Goal: Find contact information: Find contact information

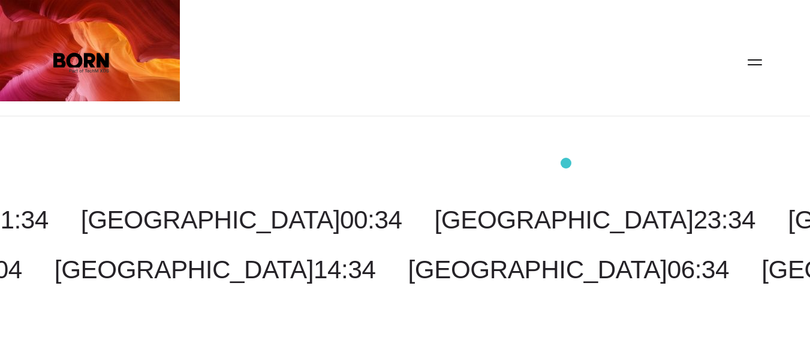
scroll to position [365, 0]
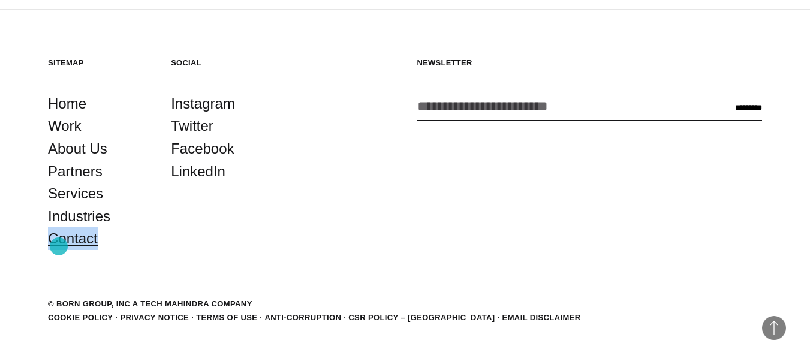
click at [60, 246] on link "Contact" at bounding box center [73, 238] width 50 height 23
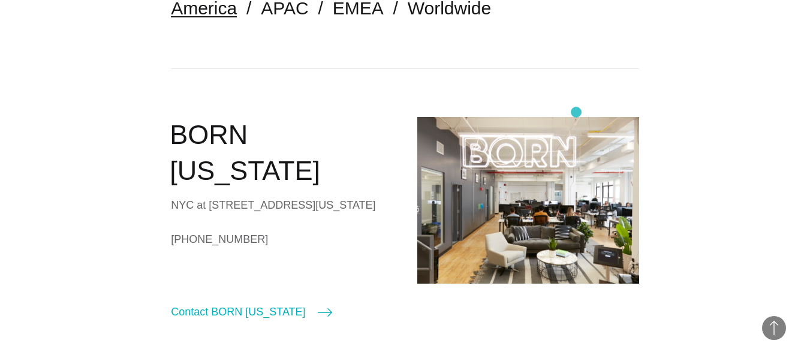
scroll to position [360, 0]
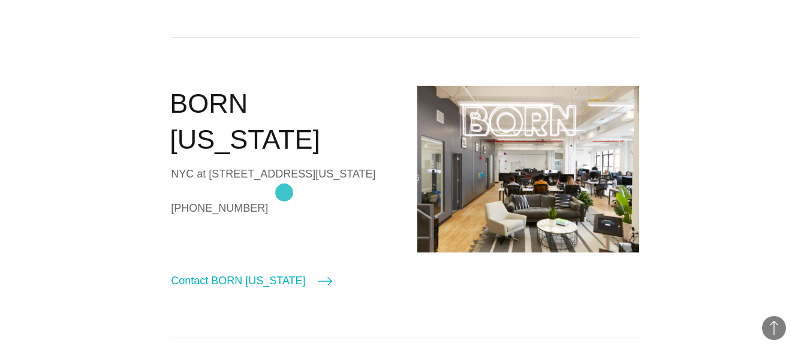
drag, startPoint x: 153, startPoint y: 193, endPoint x: 284, endPoint y: 193, distance: 131.3
copy link "+1 (212)-203-9437"
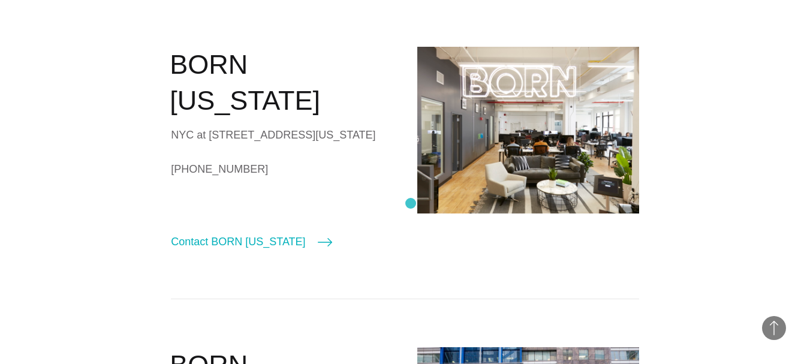
scroll to position [420, 0]
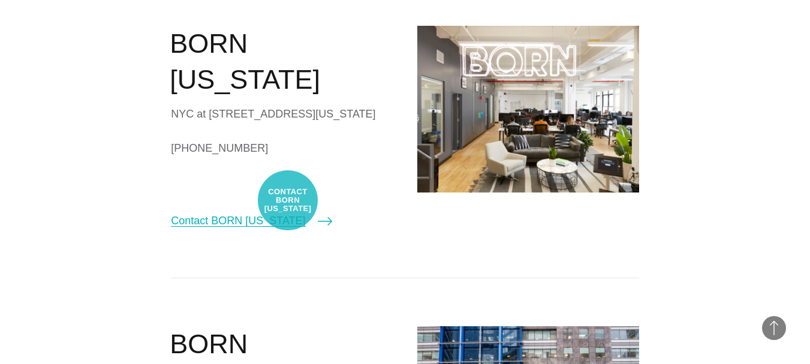
click at [288, 212] on link "Contact BORN New York" at bounding box center [251, 220] width 161 height 17
select select "********"
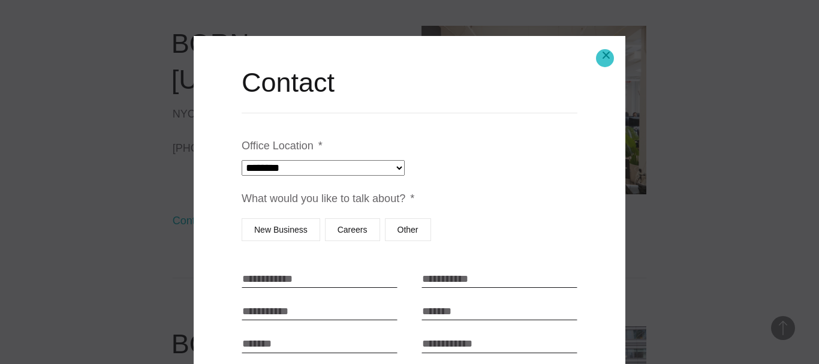
click at [605, 58] on button "Close modal" at bounding box center [606, 55] width 29 height 29
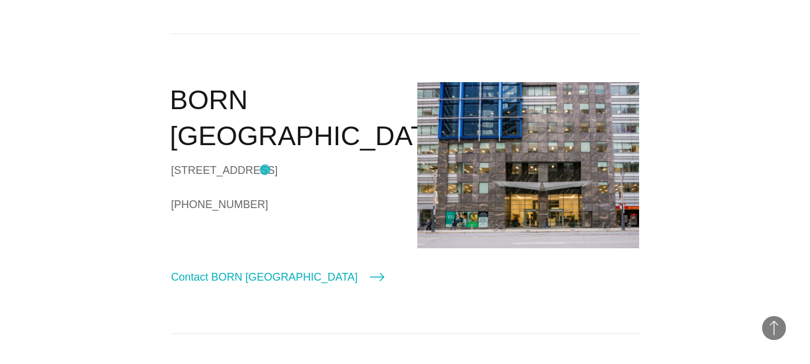
scroll to position [780, 0]
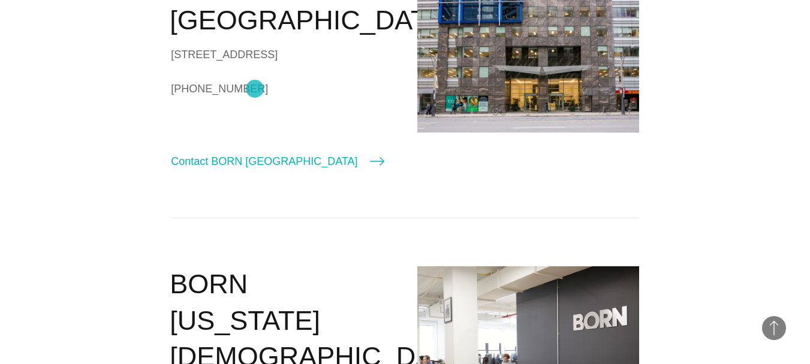
drag, startPoint x: 169, startPoint y: 89, endPoint x: 255, endPoint y: 89, distance: 86.4
click at [255, 89] on section "America APAC EMEA Worldwide BORN New York NYC at 530 7th Avenue, Suite 801, New…" at bounding box center [405, 344] width 810 height 1695
copy link "+1 646-399-1071"
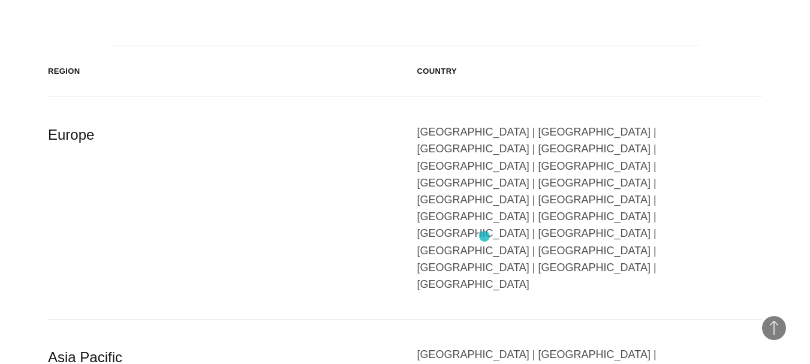
scroll to position [2021, 0]
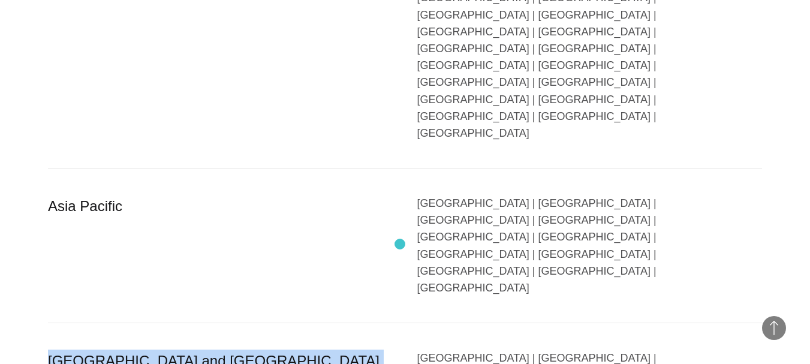
scroll to position [2201, 0]
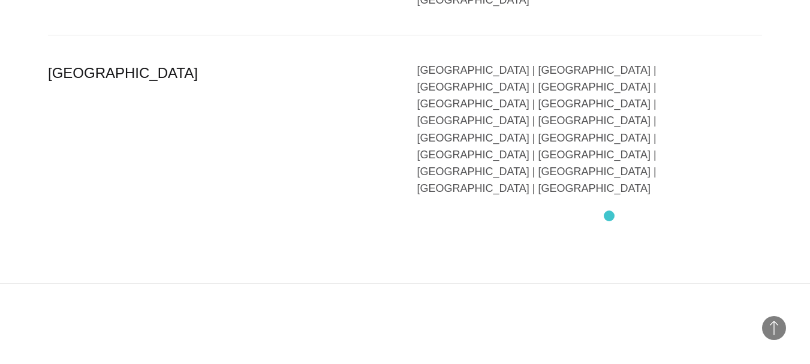
scroll to position [3007, 0]
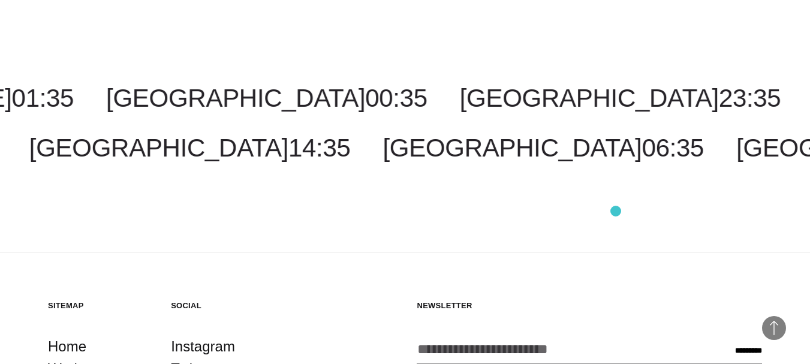
scroll to position [5249, 0]
